Goal: Task Accomplishment & Management: Complete application form

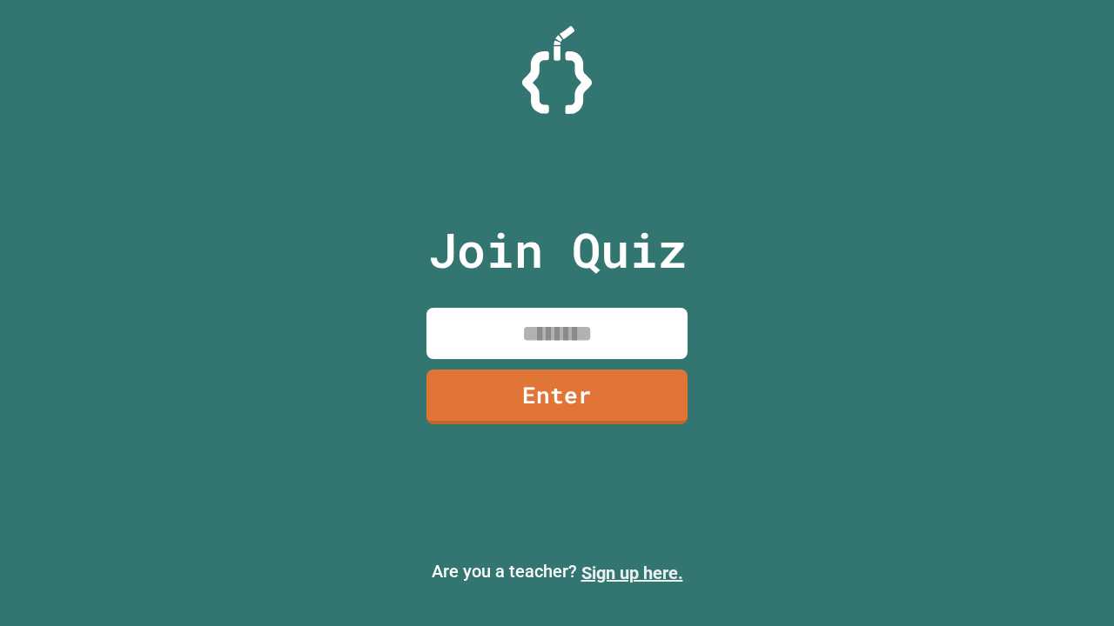
click at [632, 573] on link "Sign up here." at bounding box center [632, 573] width 102 height 21
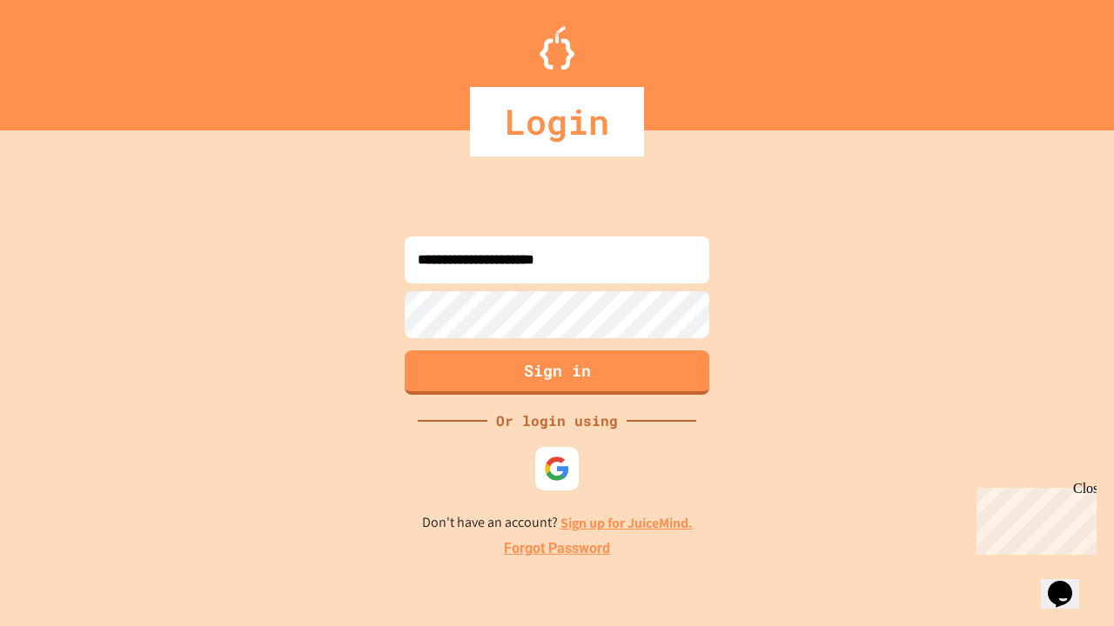
type input "**********"
